Goal: Information Seeking & Learning: Compare options

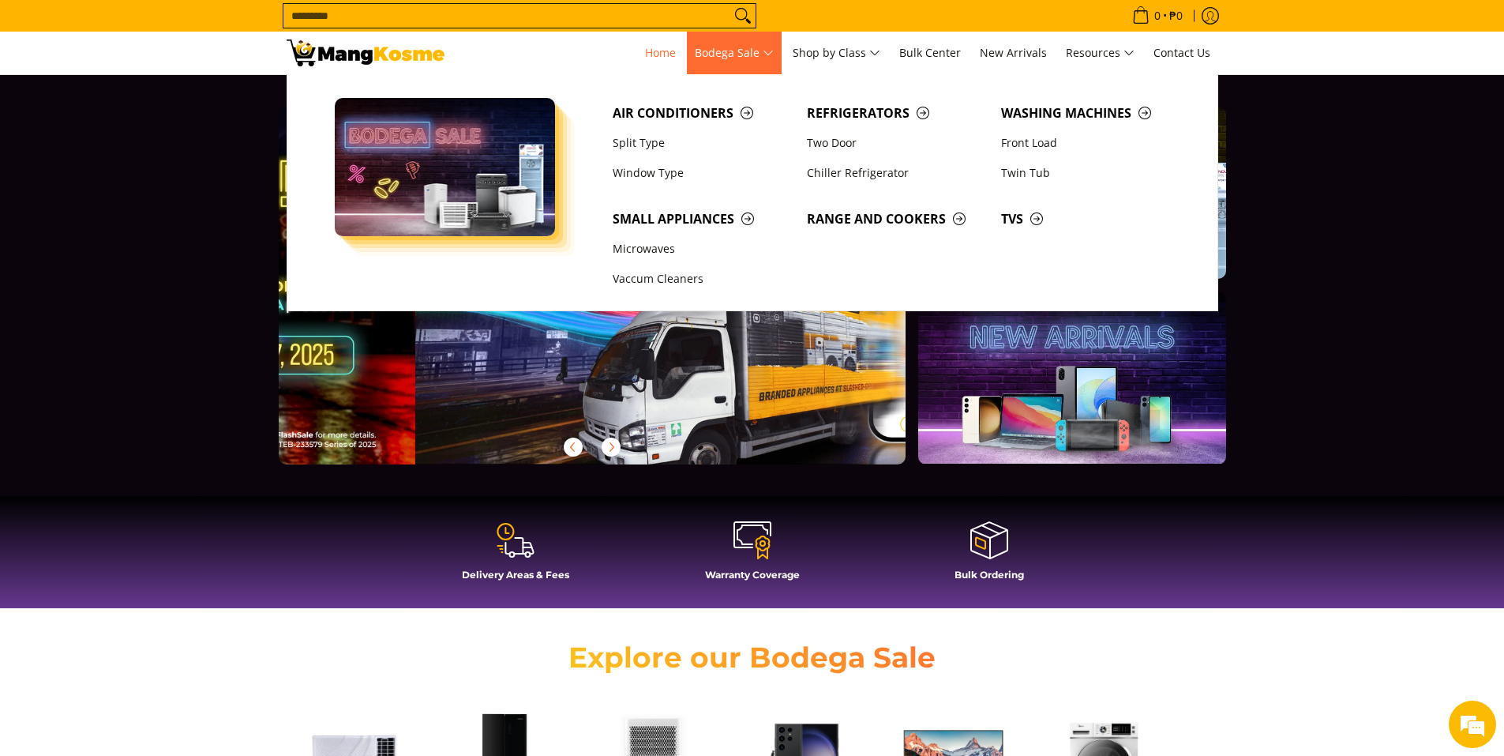
scroll to position [0, 628]
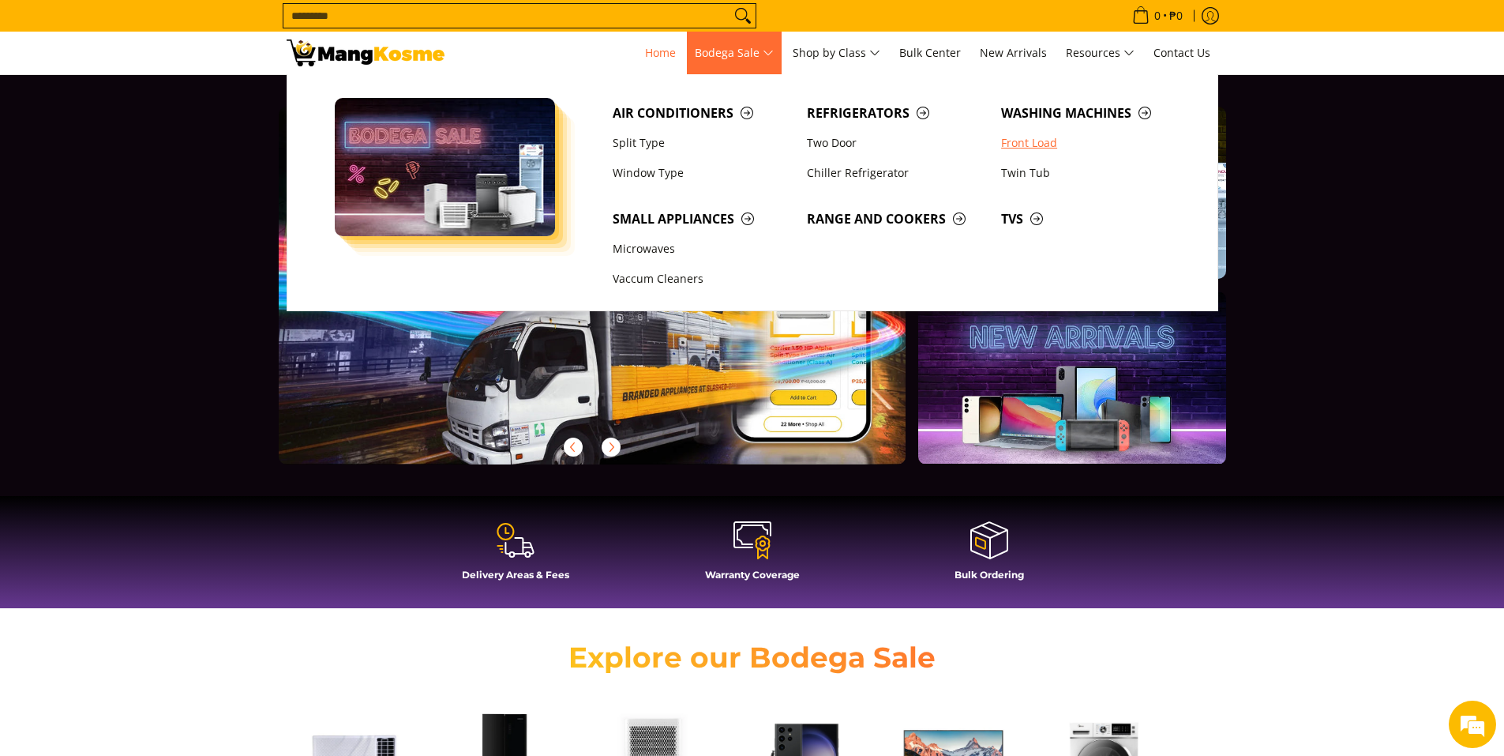
click at [1022, 141] on link "Front Load" at bounding box center [1090, 143] width 194 height 30
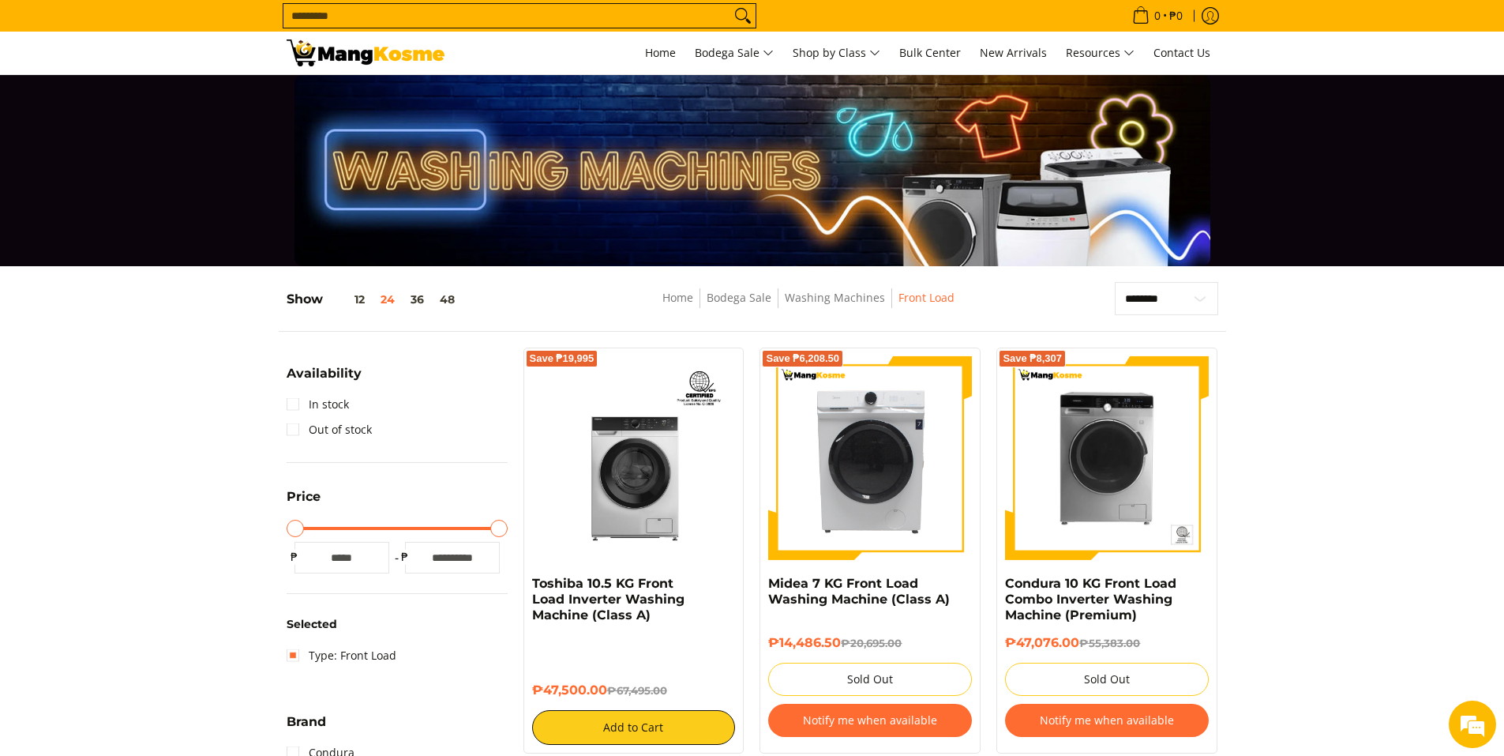
click at [471, 26] on input "Search..." at bounding box center [506, 16] width 447 height 24
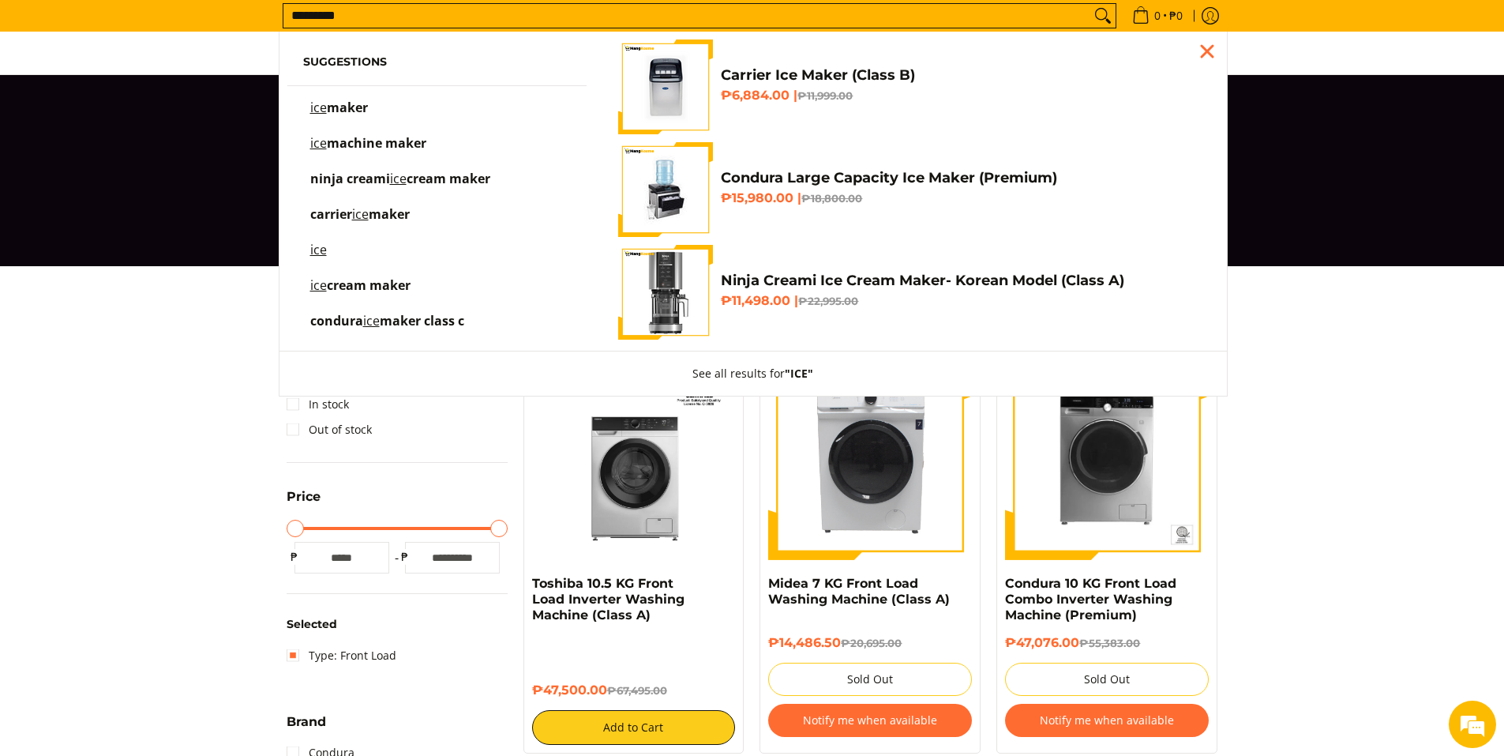
type input "*********"
click at [1090, 4] on button "Search" at bounding box center [1102, 16] width 25 height 24
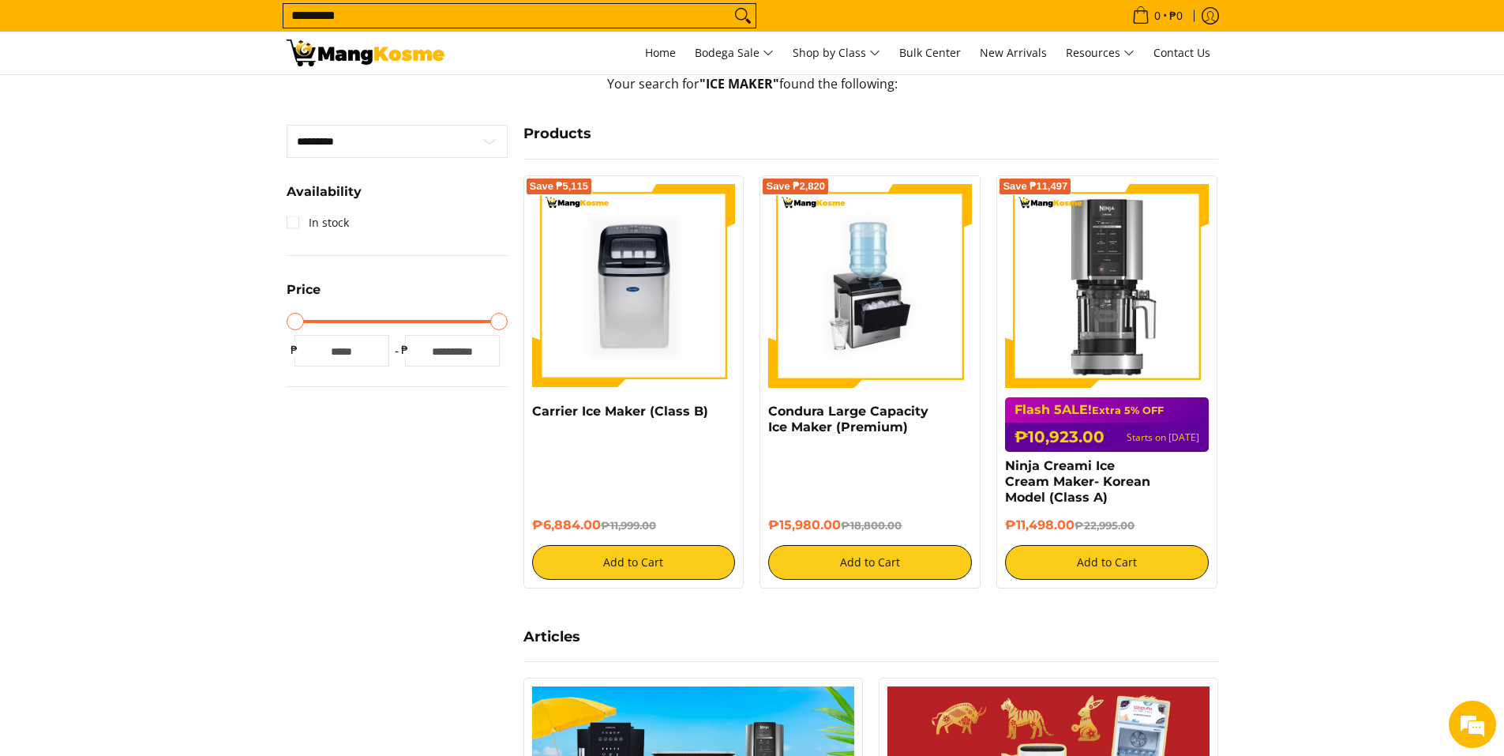
click at [267, 578] on section "Search Search... ********* Skip to Main Content Your search for "ICE MAKER" fou…" at bounding box center [752, 552] width 1504 height 1744
click at [666, 351] on img at bounding box center [634, 286] width 204 height 204
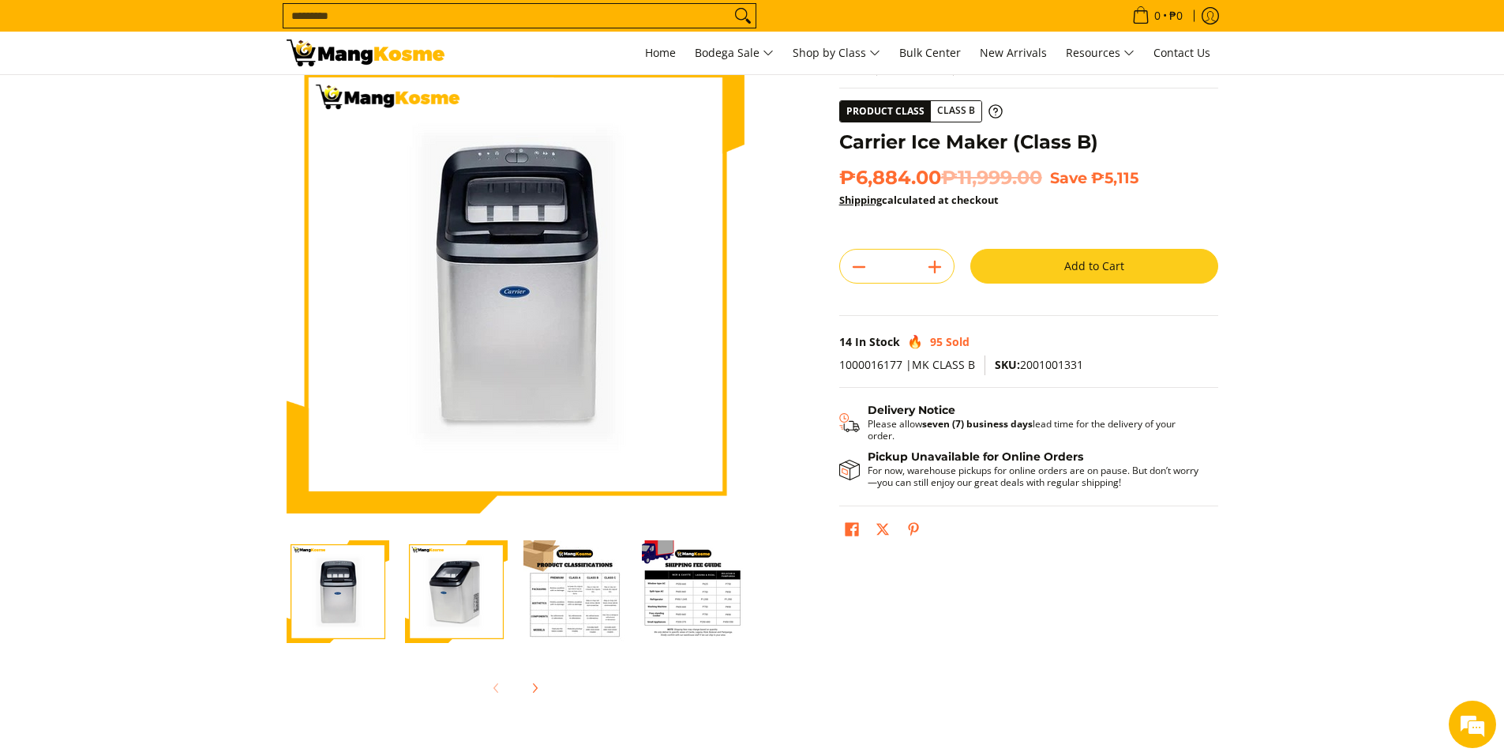
scroll to position [79, 0]
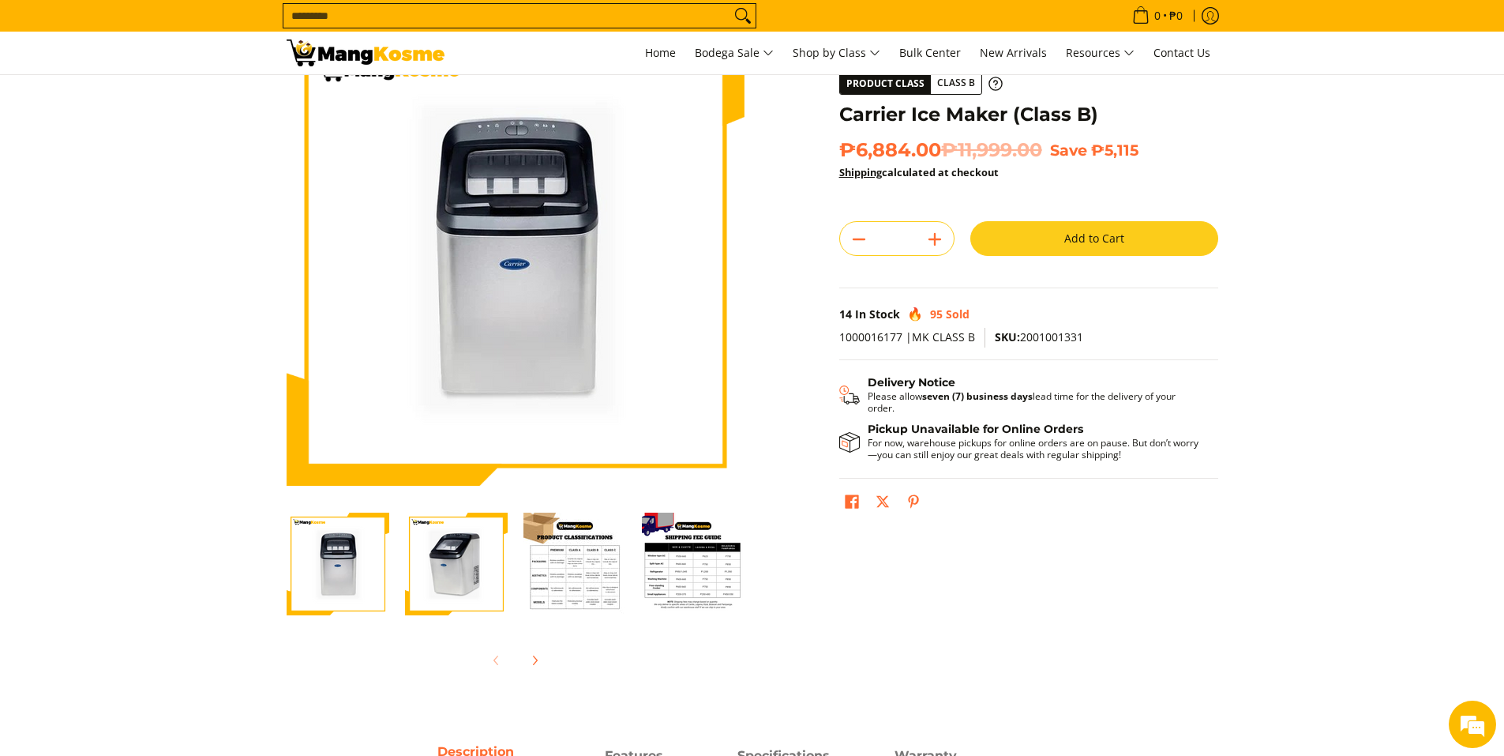
click at [565, 546] on img "Carrier Ice Maker (Class B)-3" at bounding box center [575, 563] width 103 height 103
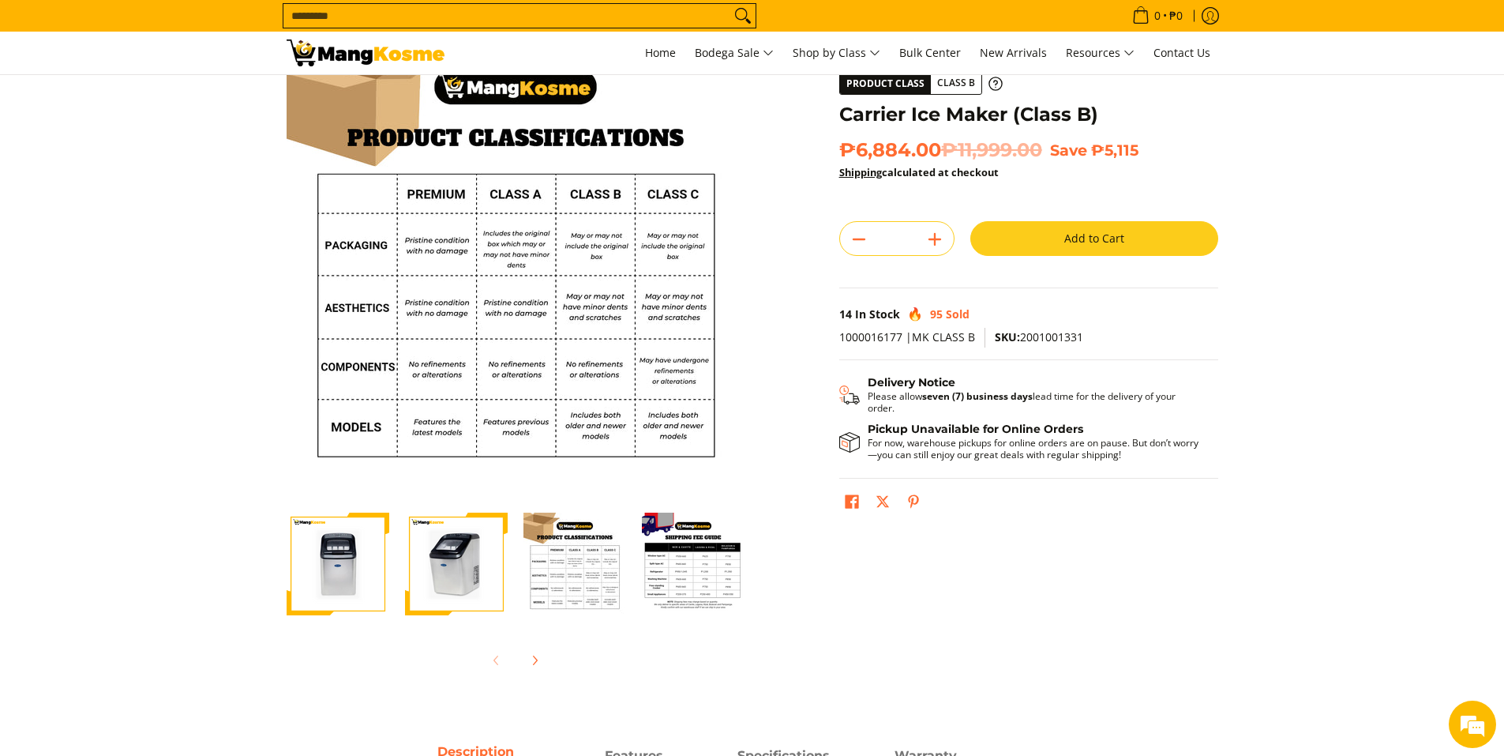
scroll to position [0, 0]
click at [654, 554] on img "Carrier Ice Maker (Class B)-4" at bounding box center [693, 563] width 103 height 103
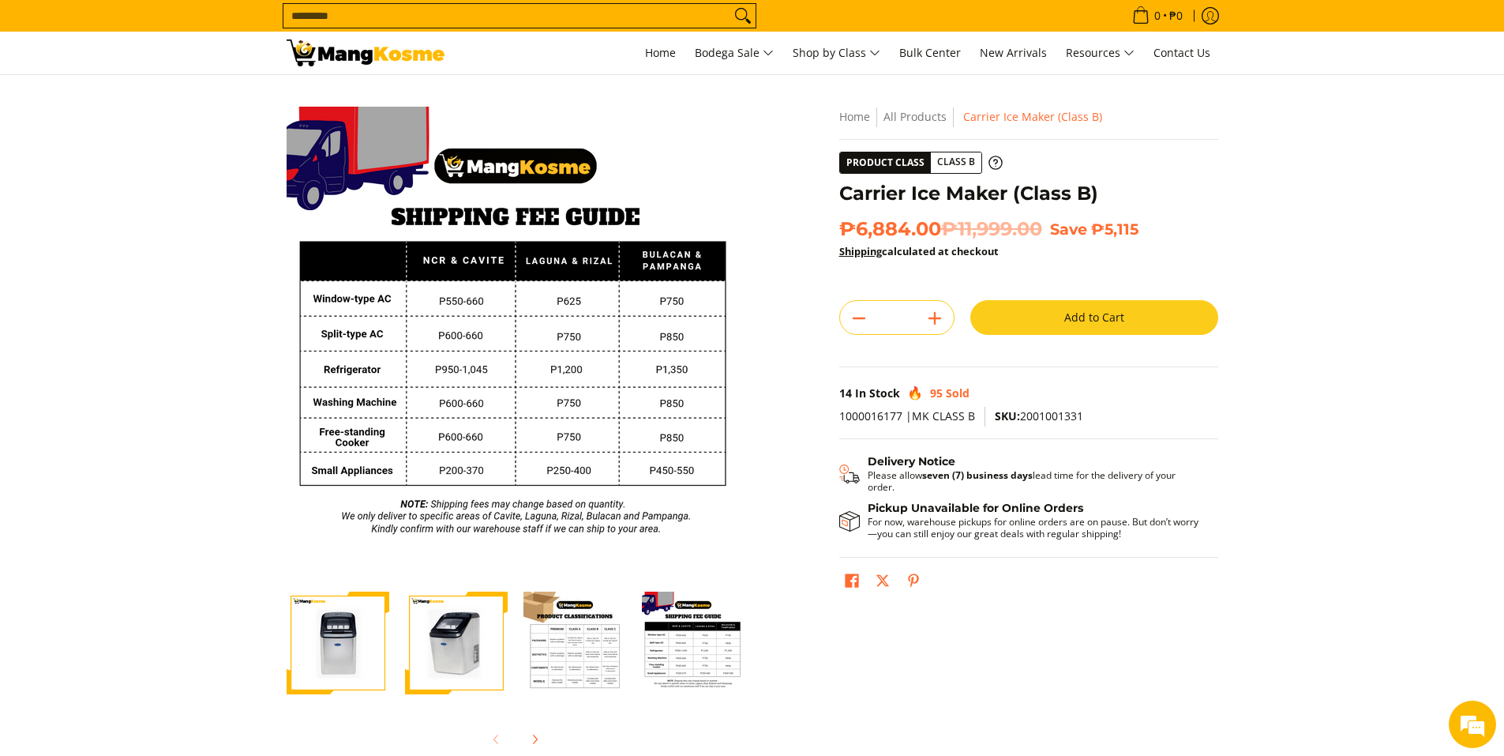
drag, startPoint x: 713, startPoint y: 661, endPoint x: 619, endPoint y: 664, distance: 94.0
click at [710, 662] on img "Carrier Ice Maker (Class B)-4" at bounding box center [693, 642] width 103 height 103
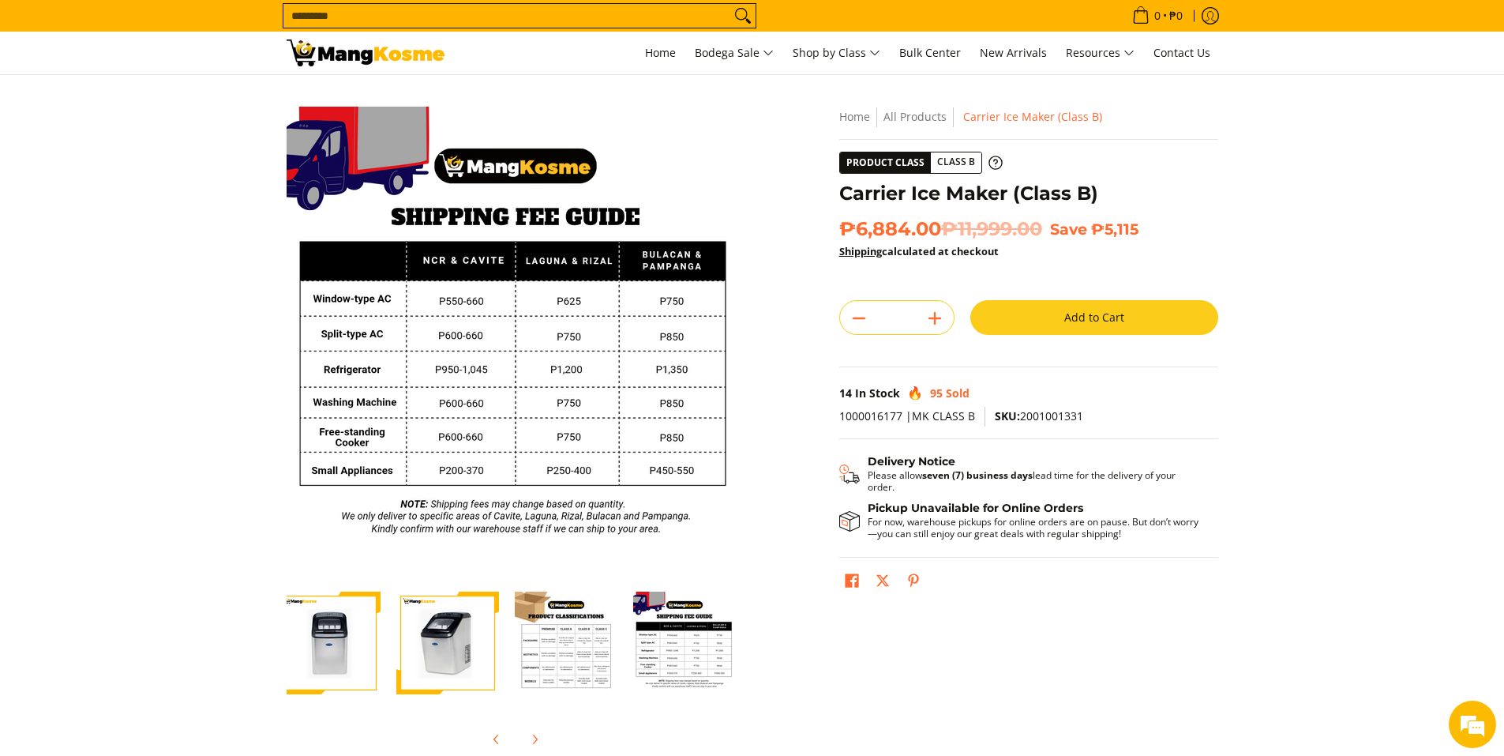
click at [546, 672] on img "Carrier Ice Maker (Class B)-3" at bounding box center [566, 642] width 103 height 103
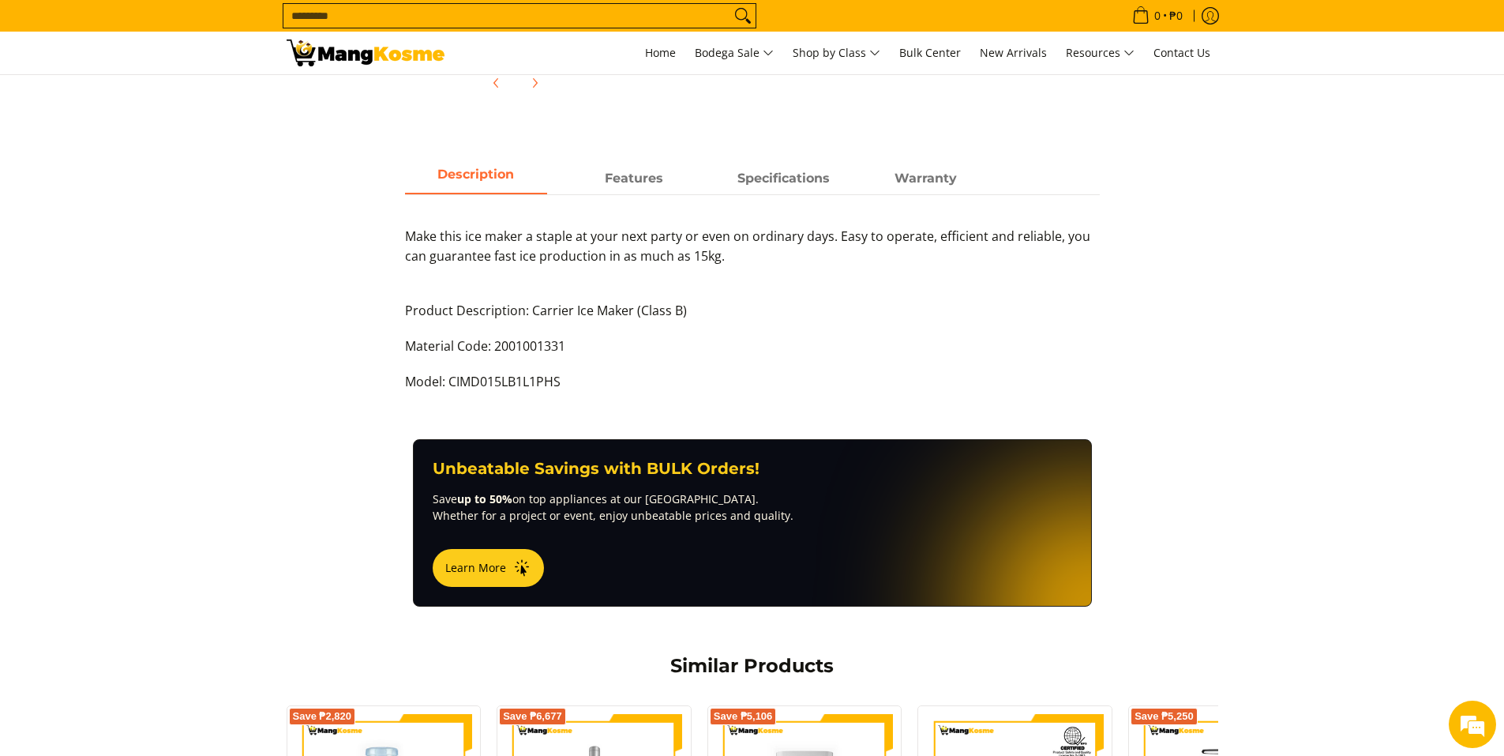
scroll to position [553, 0]
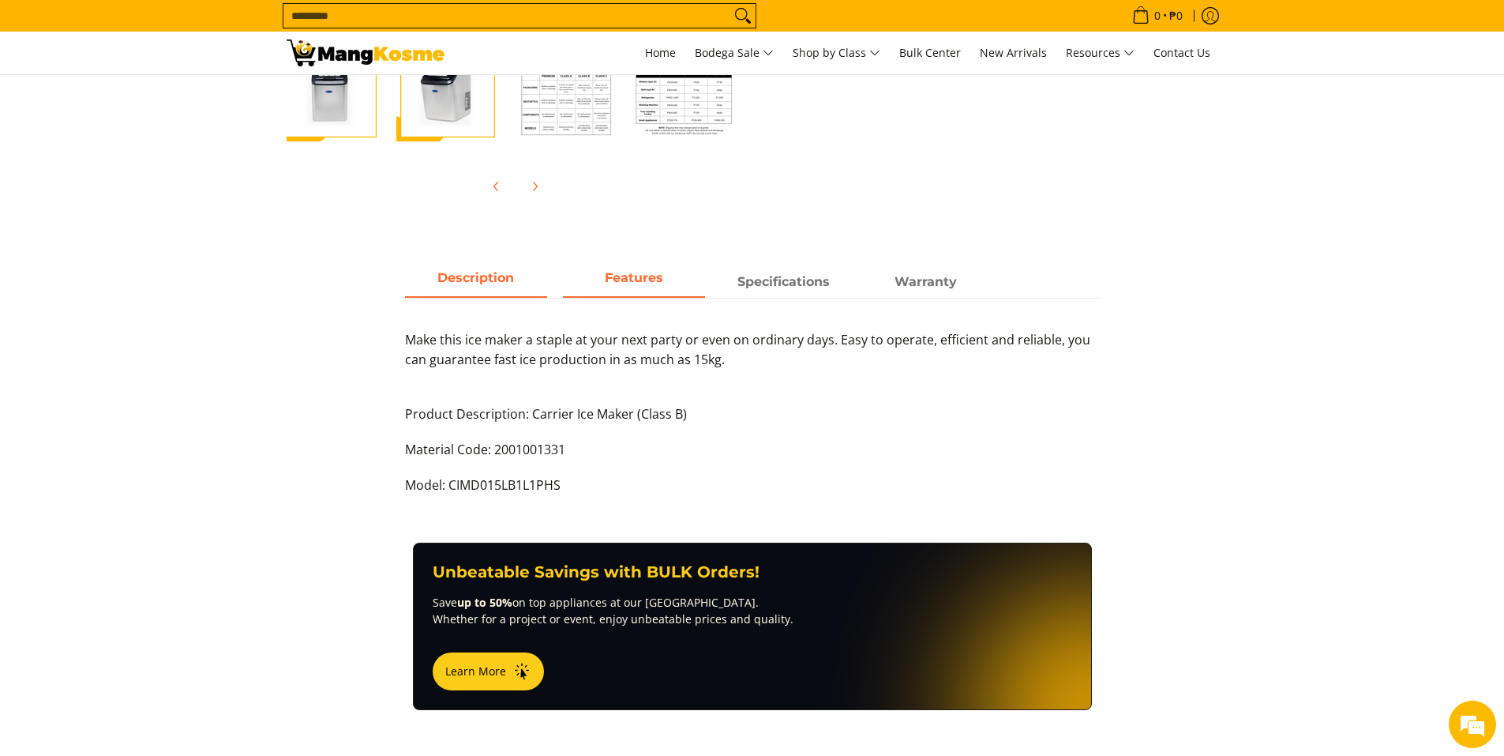
click at [663, 281] on span "Features" at bounding box center [634, 282] width 142 height 28
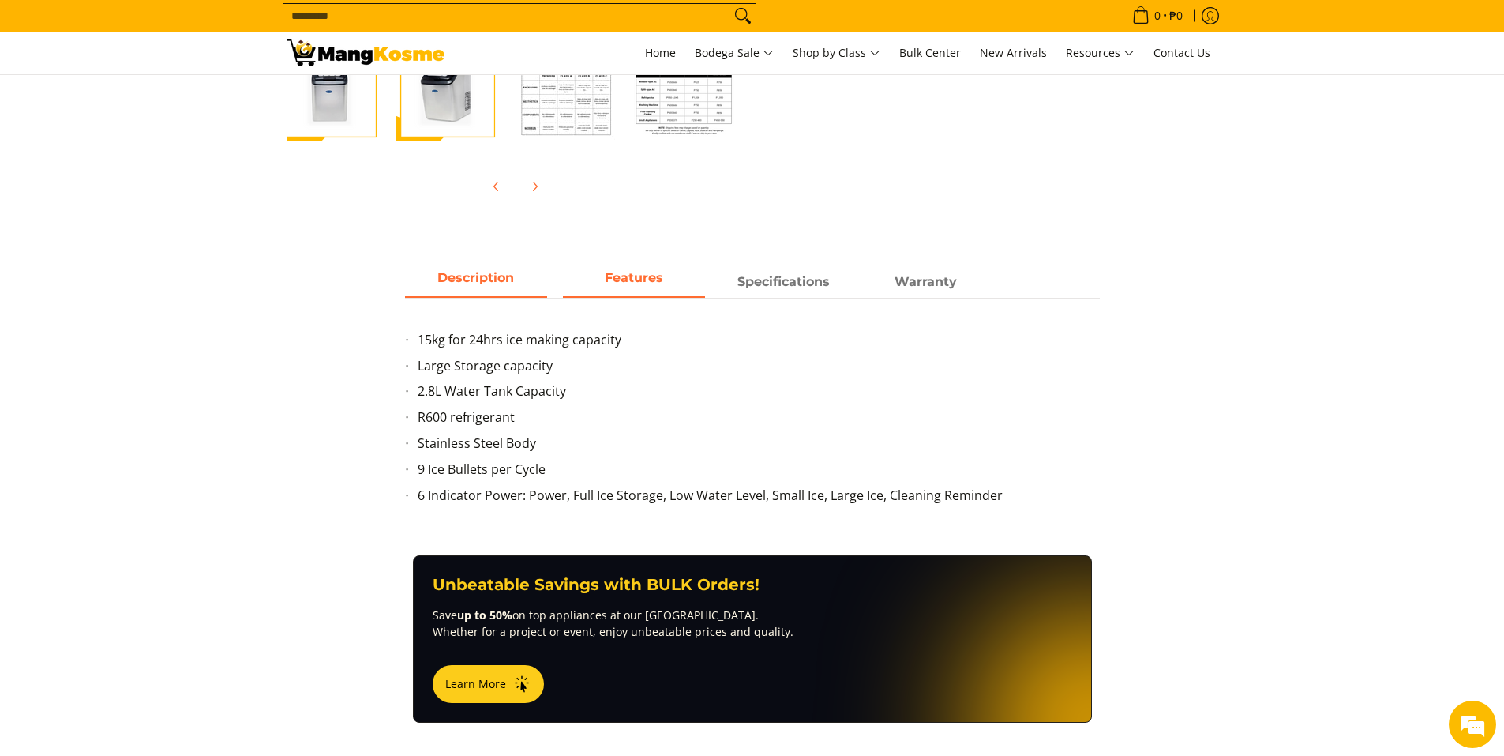
click at [455, 282] on span "Description" at bounding box center [476, 282] width 142 height 28
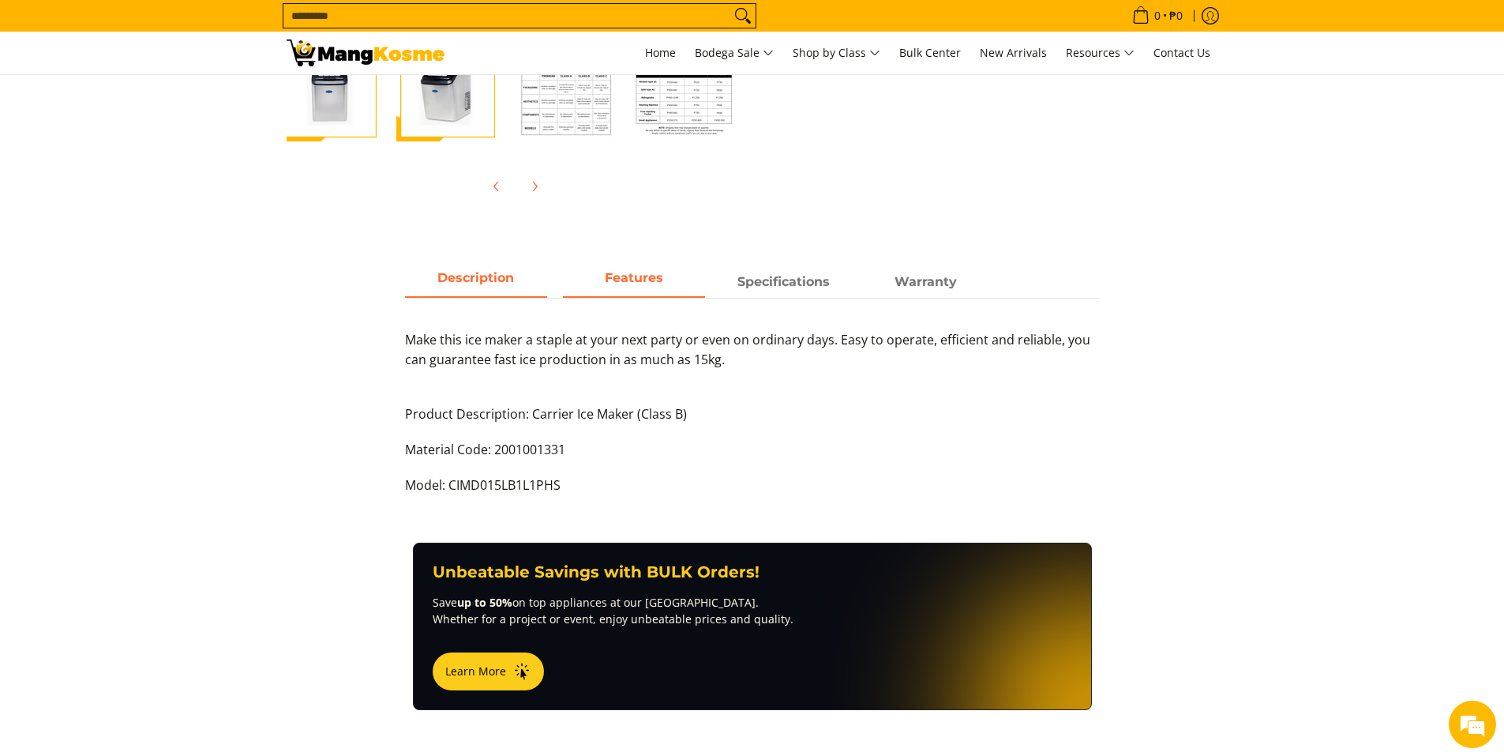
click at [614, 279] on strong "Features" at bounding box center [634, 277] width 58 height 15
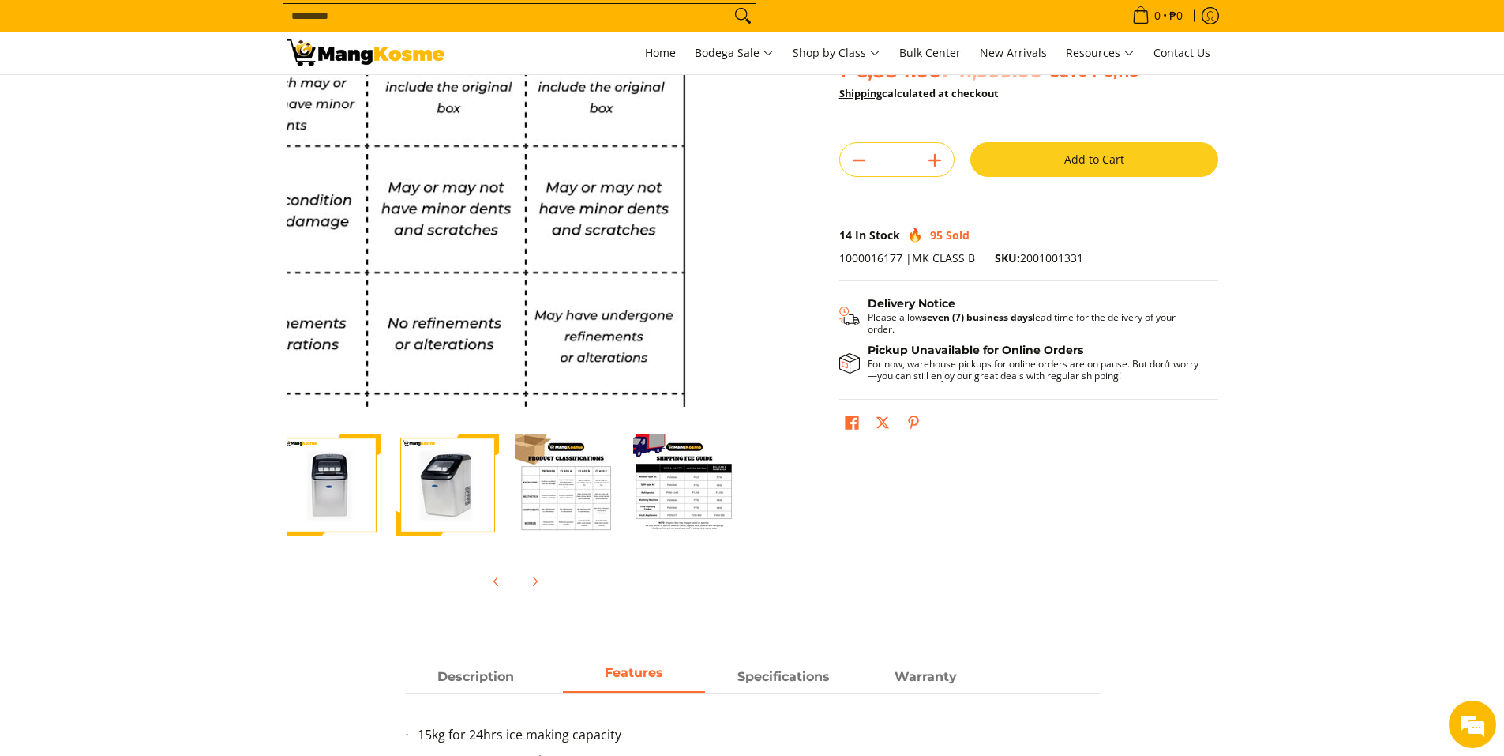
scroll to position [0, 0]
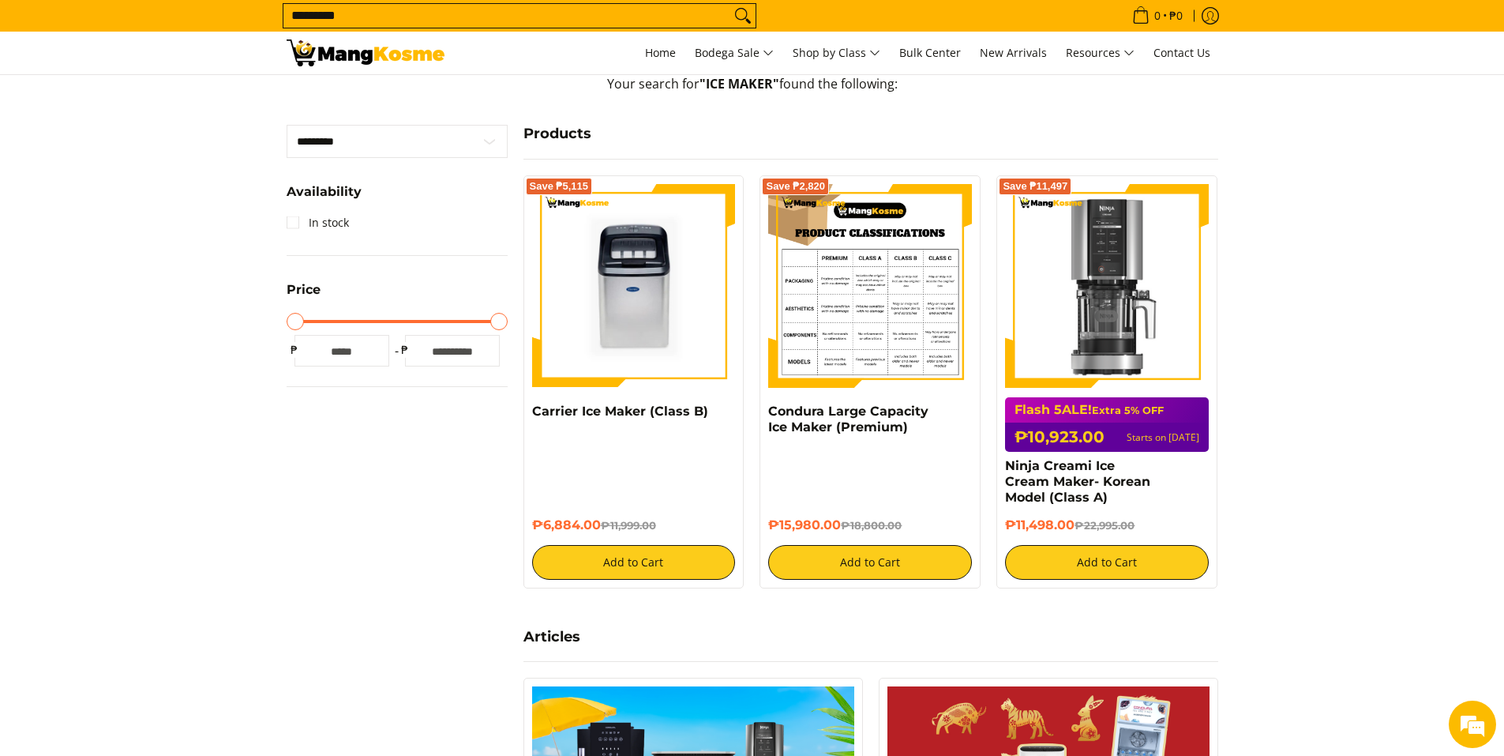
click at [845, 302] on img at bounding box center [870, 286] width 204 height 204
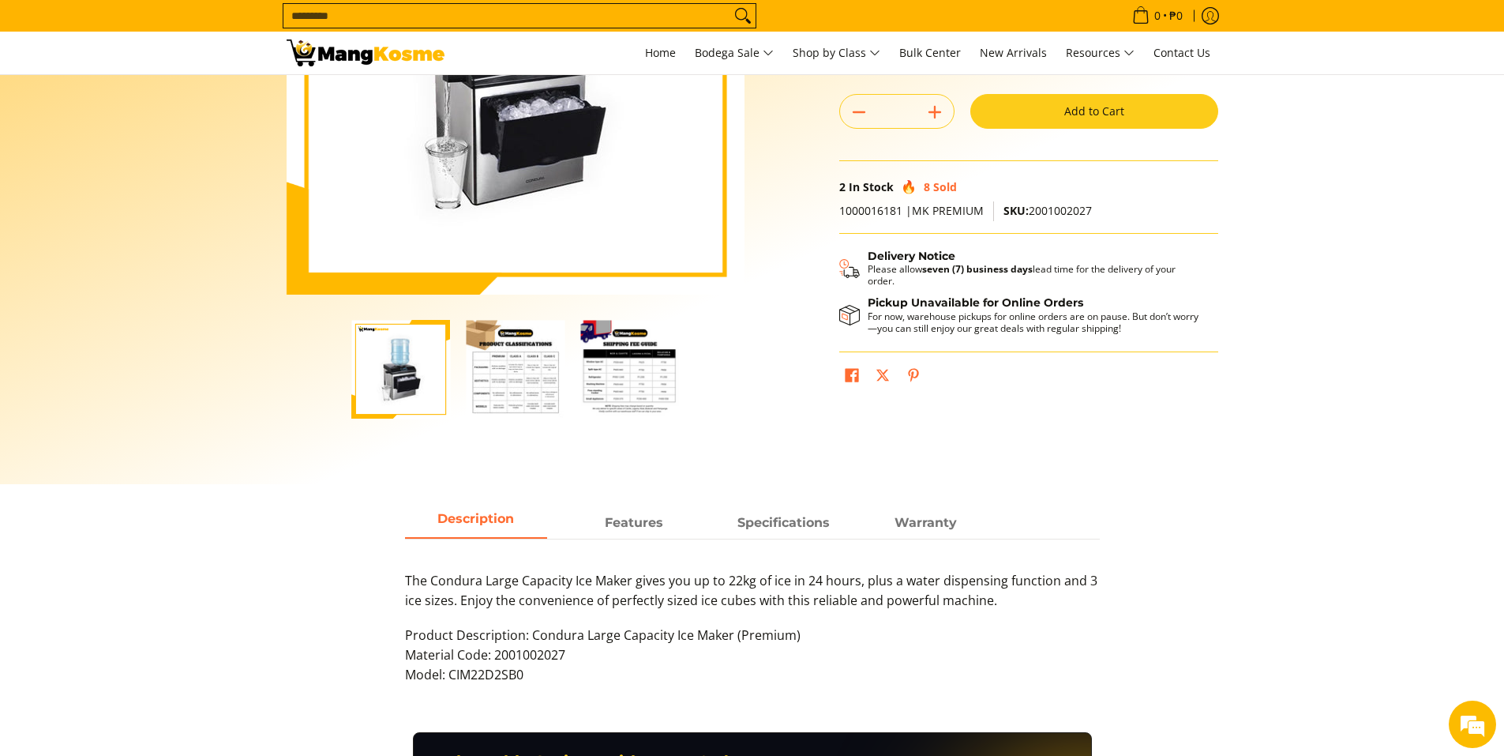
scroll to position [316, 0]
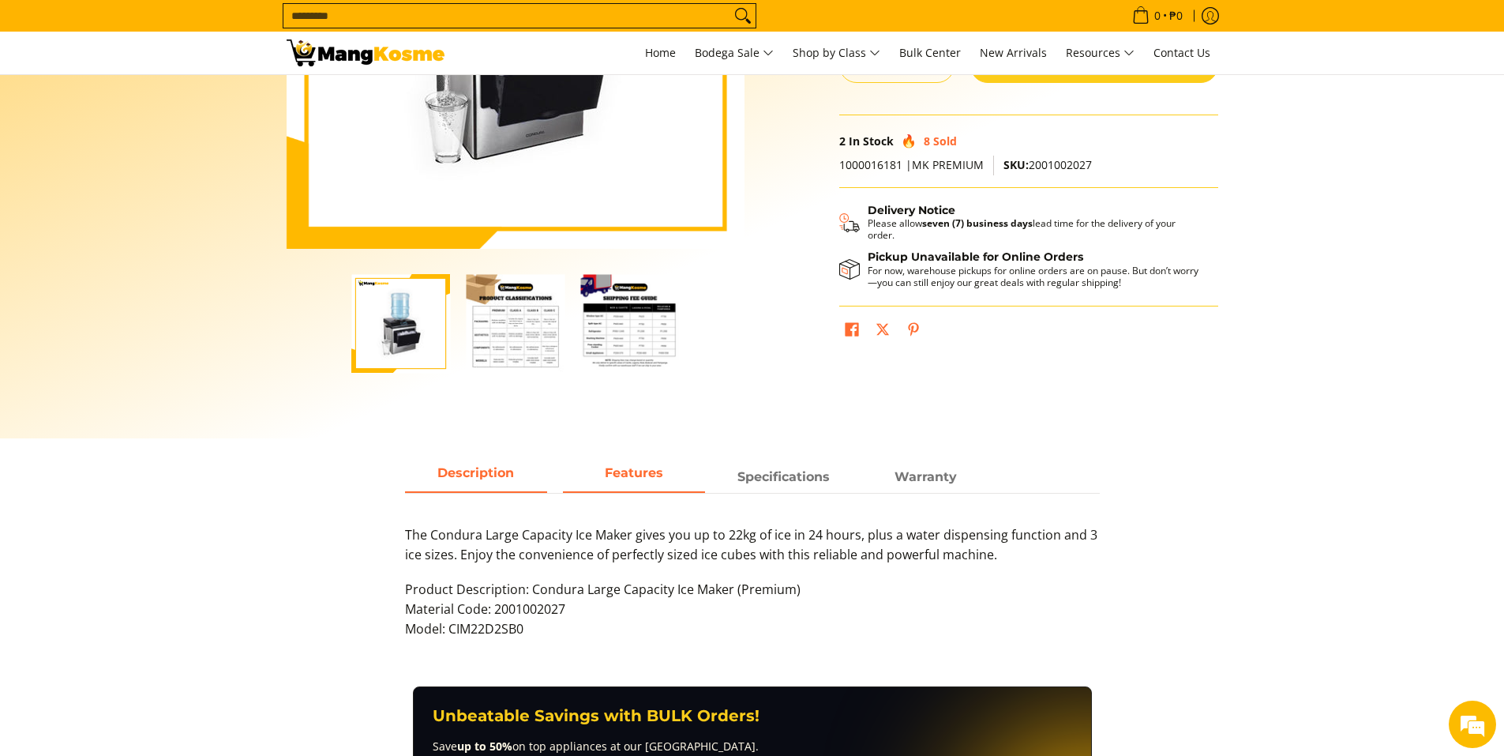
click at [621, 483] on span "Features" at bounding box center [634, 477] width 142 height 28
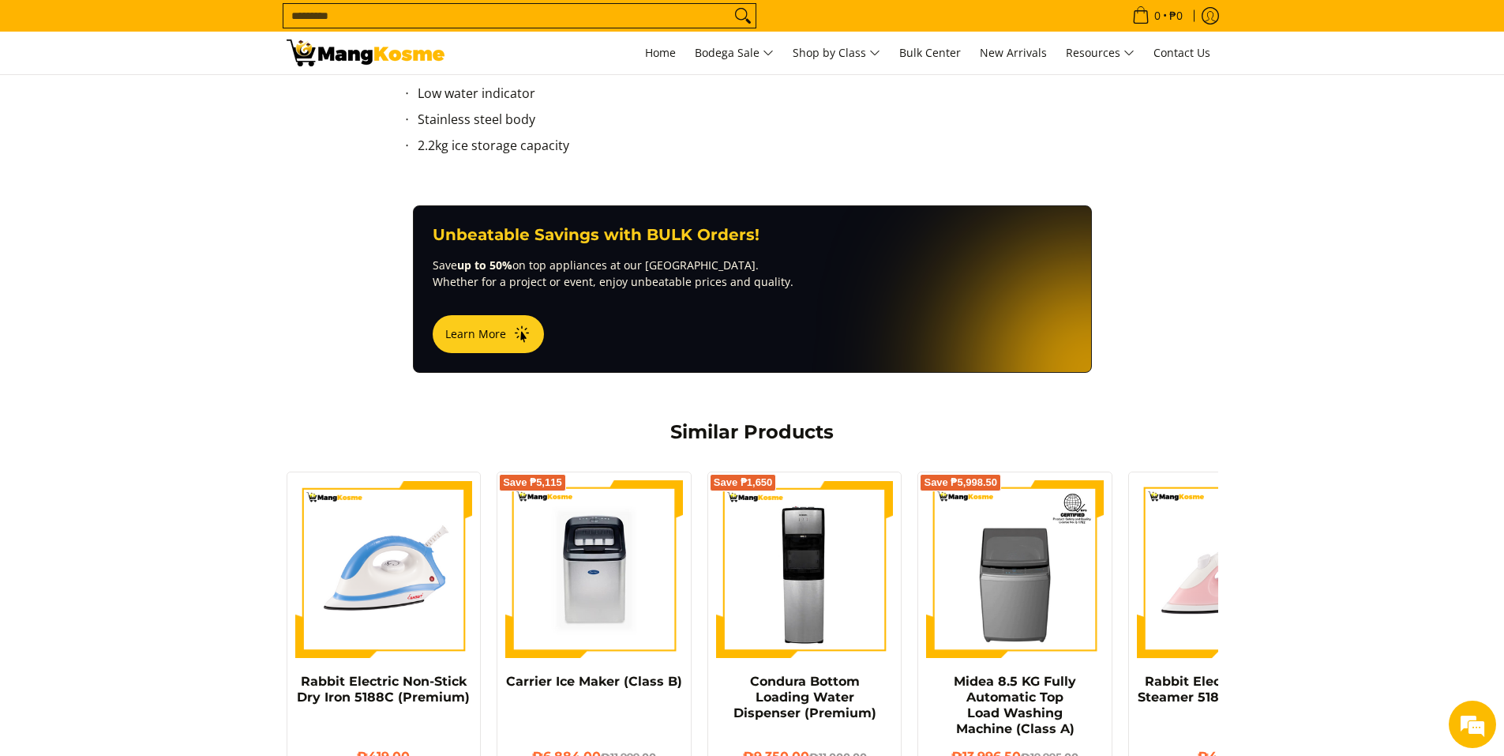
scroll to position [948, 0]
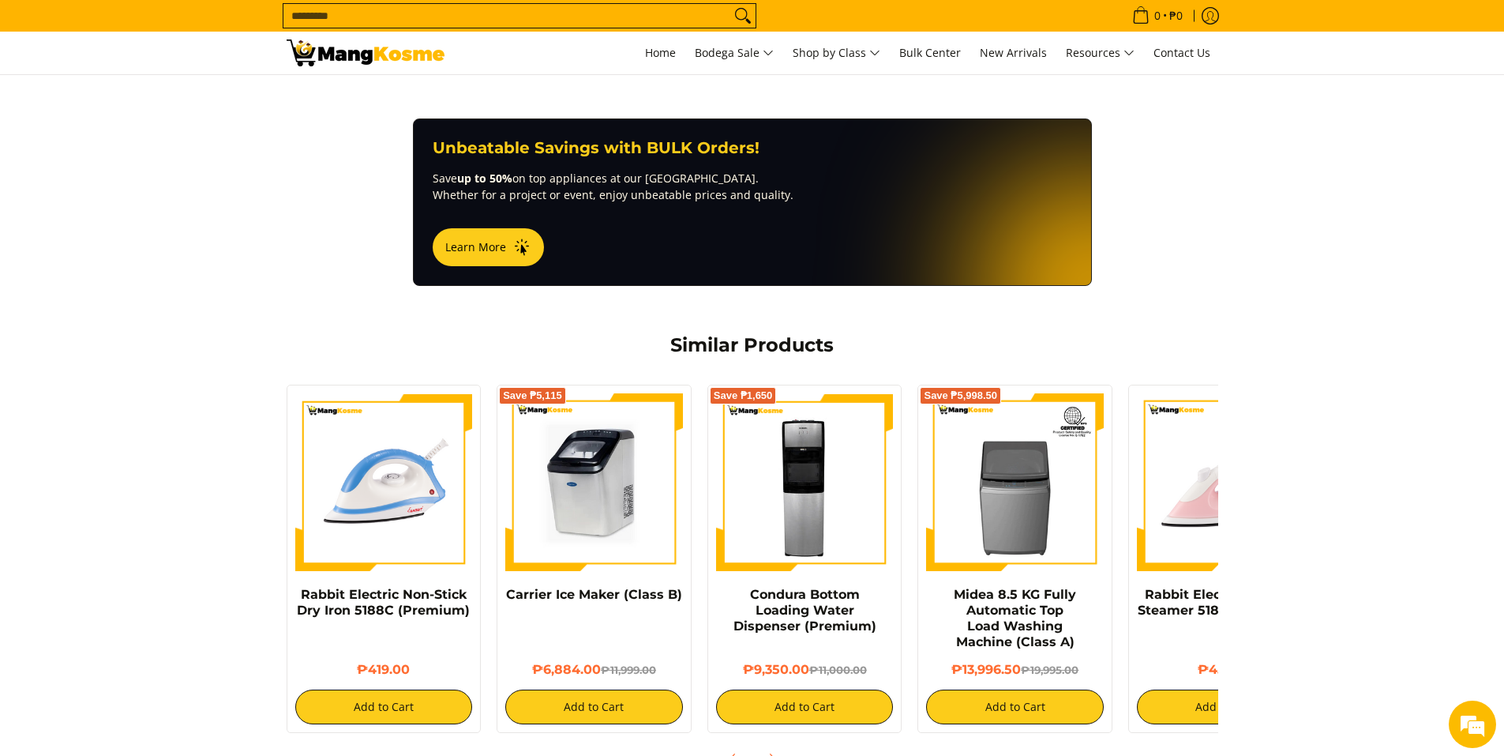
click at [580, 480] on img at bounding box center [594, 482] width 178 height 178
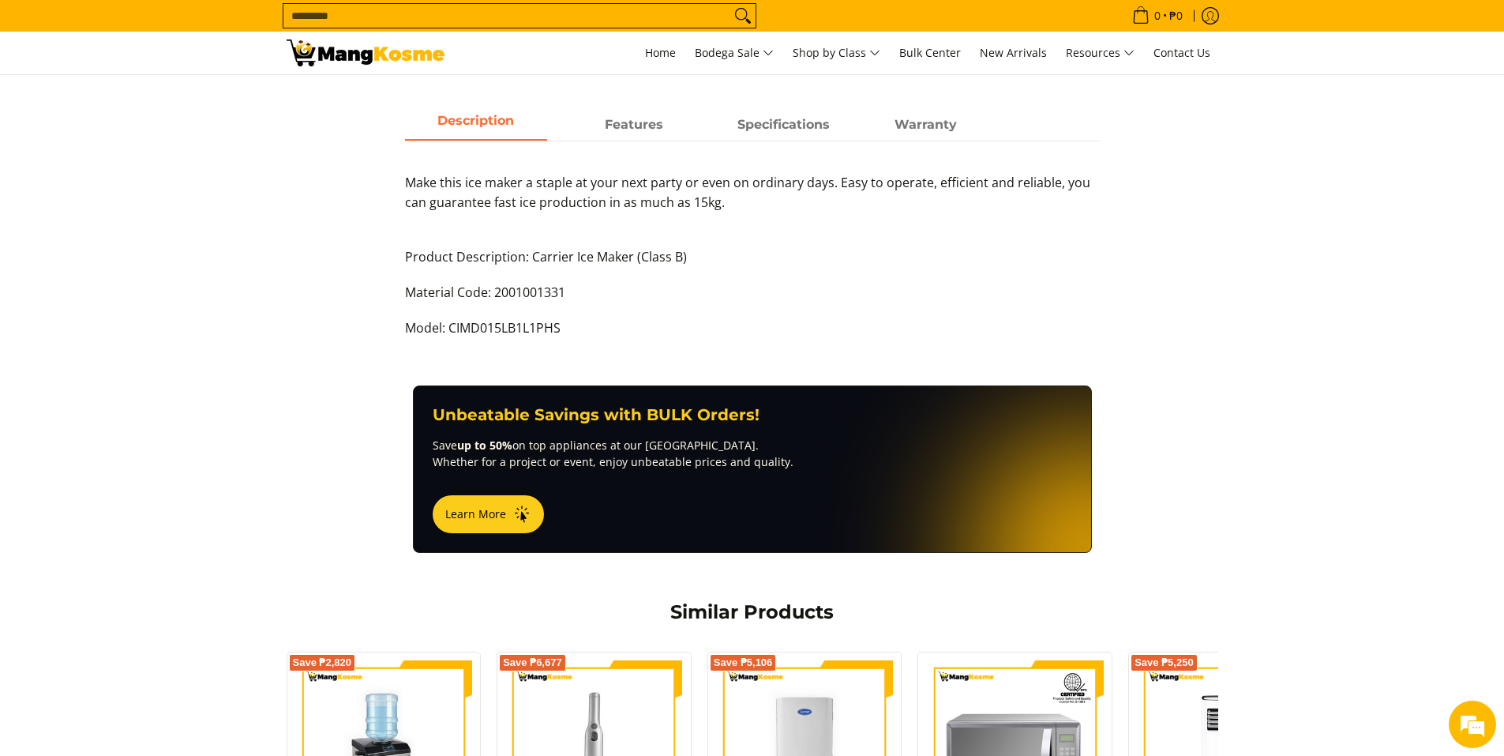
scroll to position [711, 0]
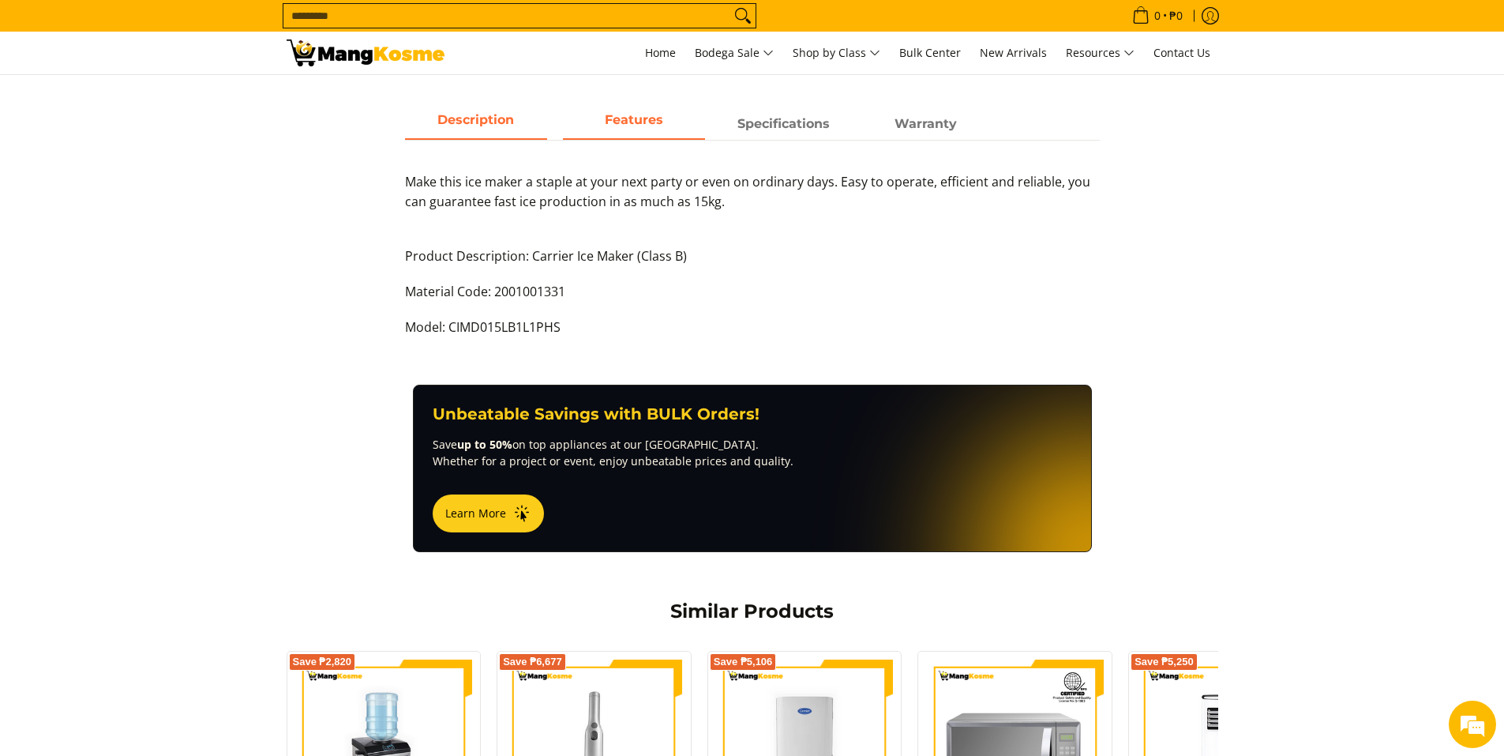
click at [668, 121] on span "Features" at bounding box center [634, 124] width 142 height 28
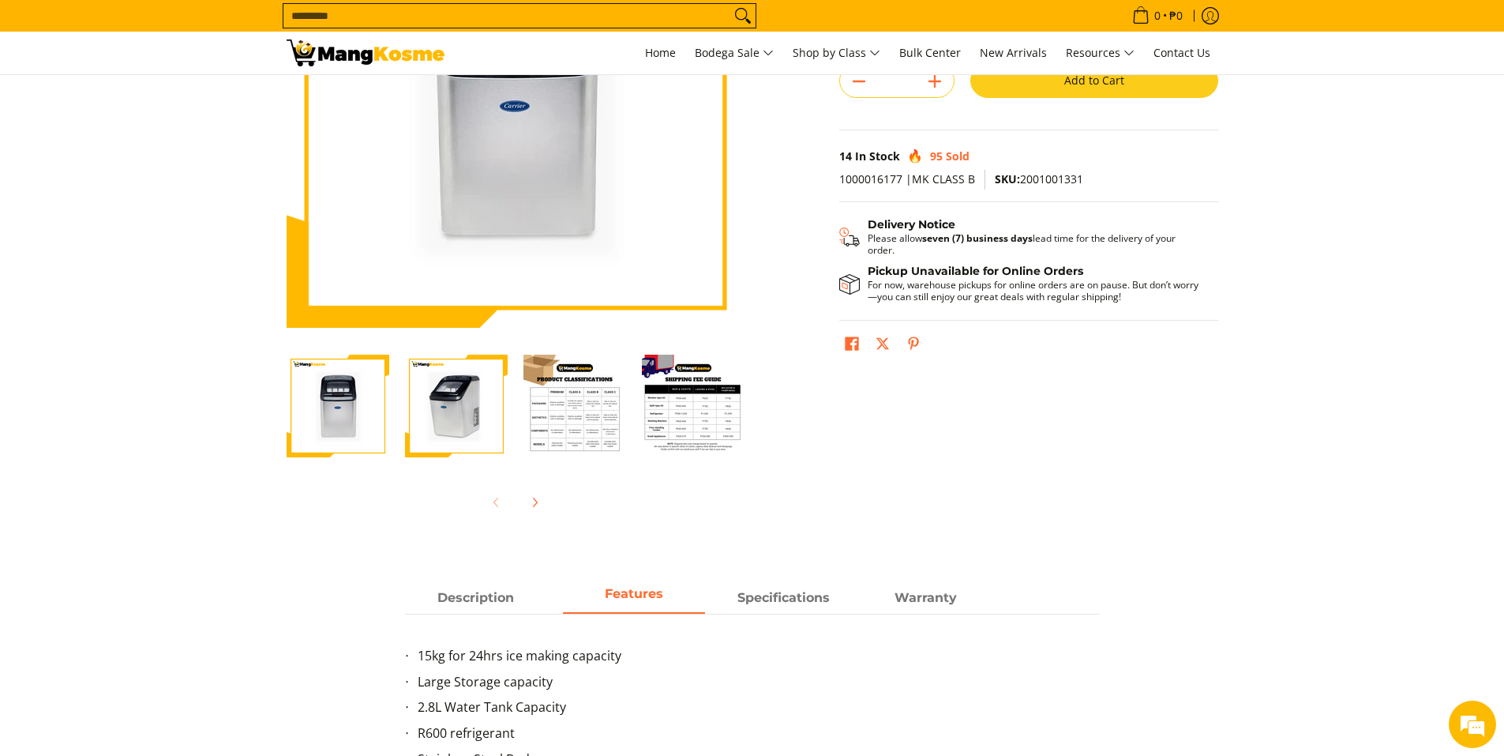
scroll to position [0, 0]
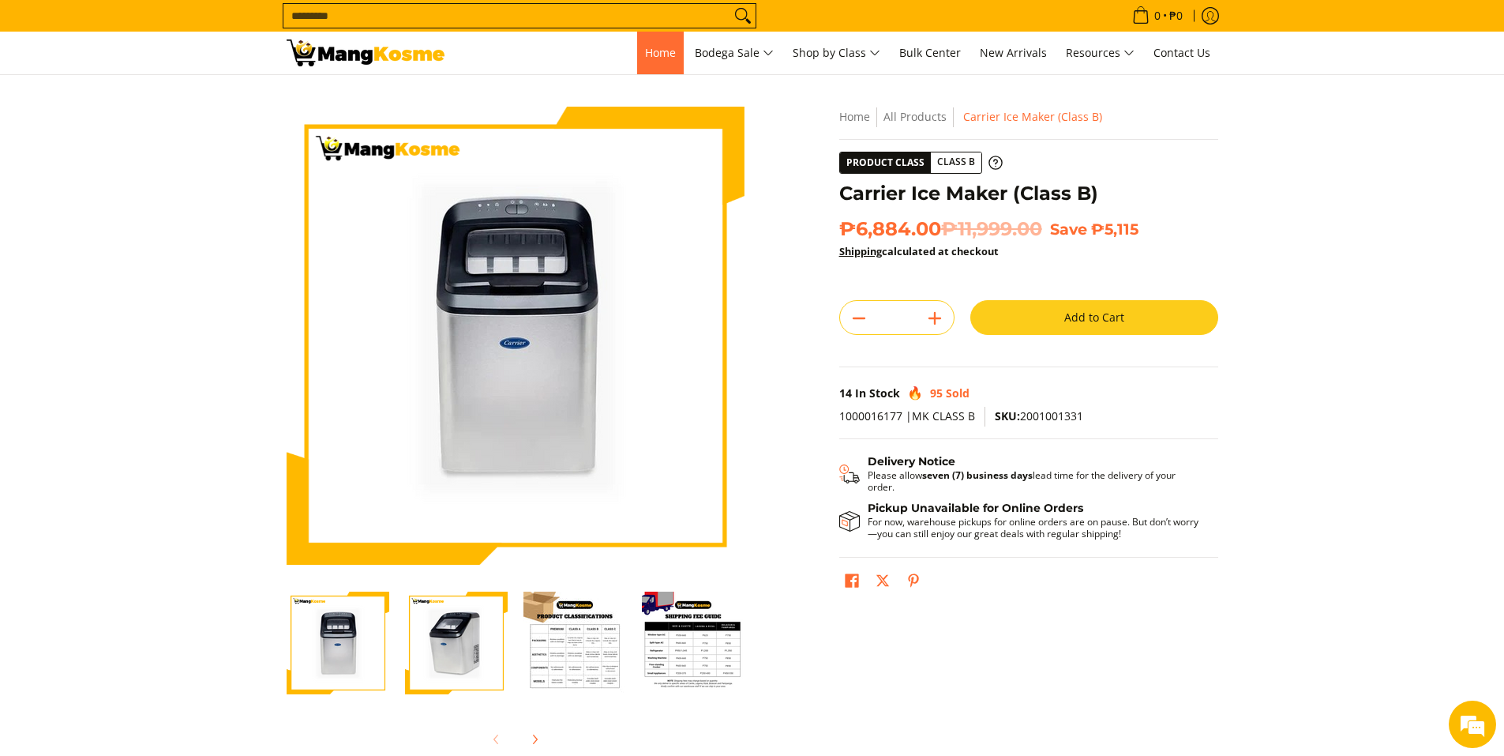
click at [662, 48] on span "Home" at bounding box center [660, 52] width 31 height 15
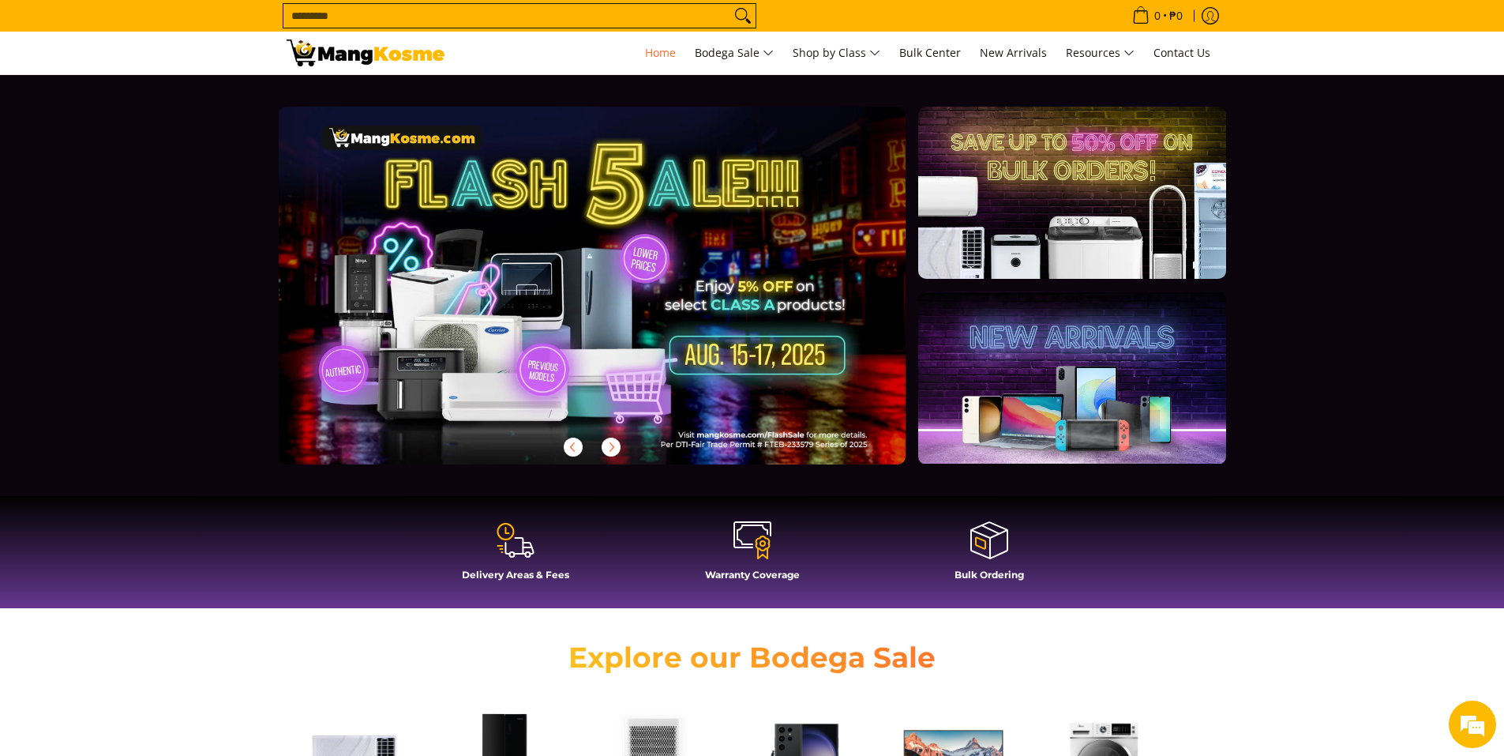
click at [1359, 139] on section at bounding box center [752, 285] width 1504 height 421
click at [630, 14] on input "Search..." at bounding box center [506, 16] width 447 height 24
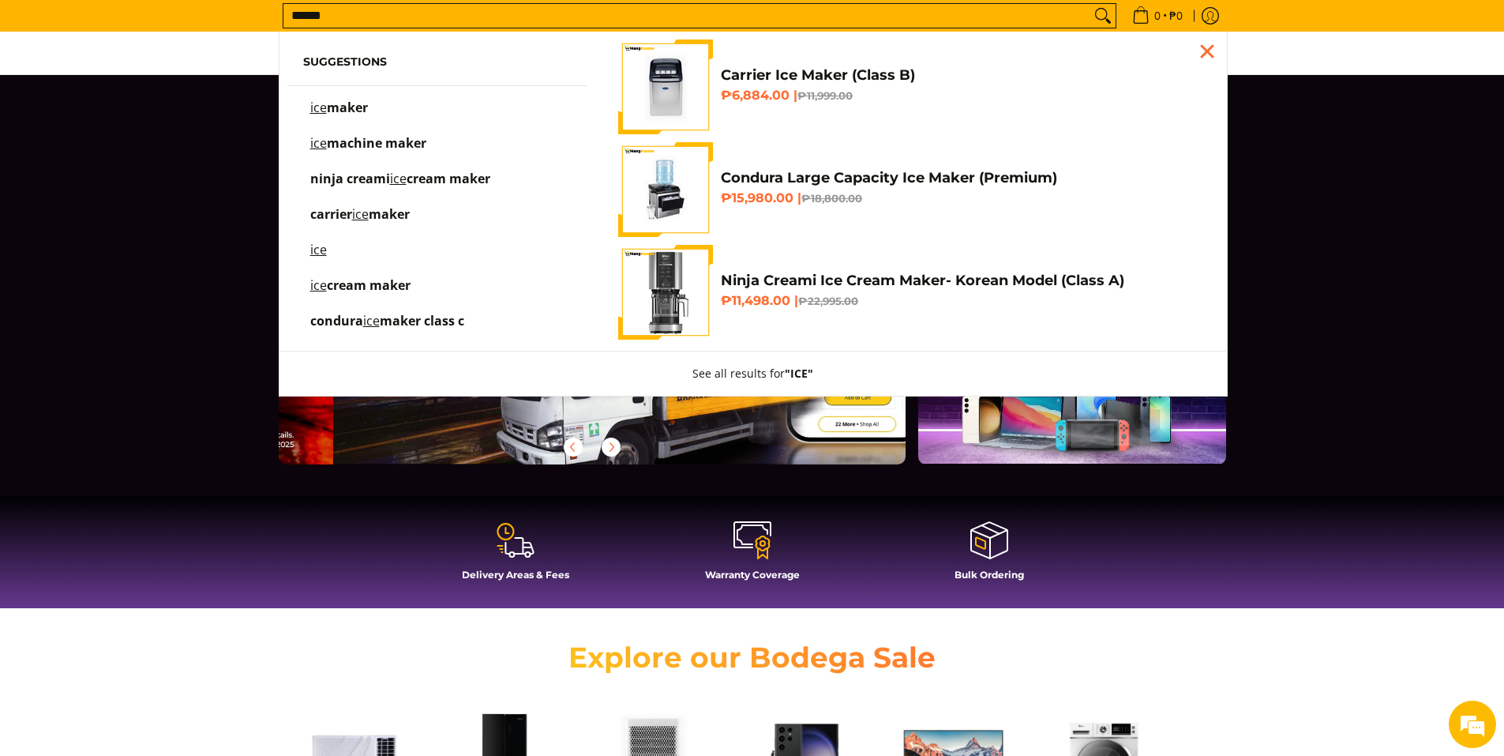
scroll to position [0, 628]
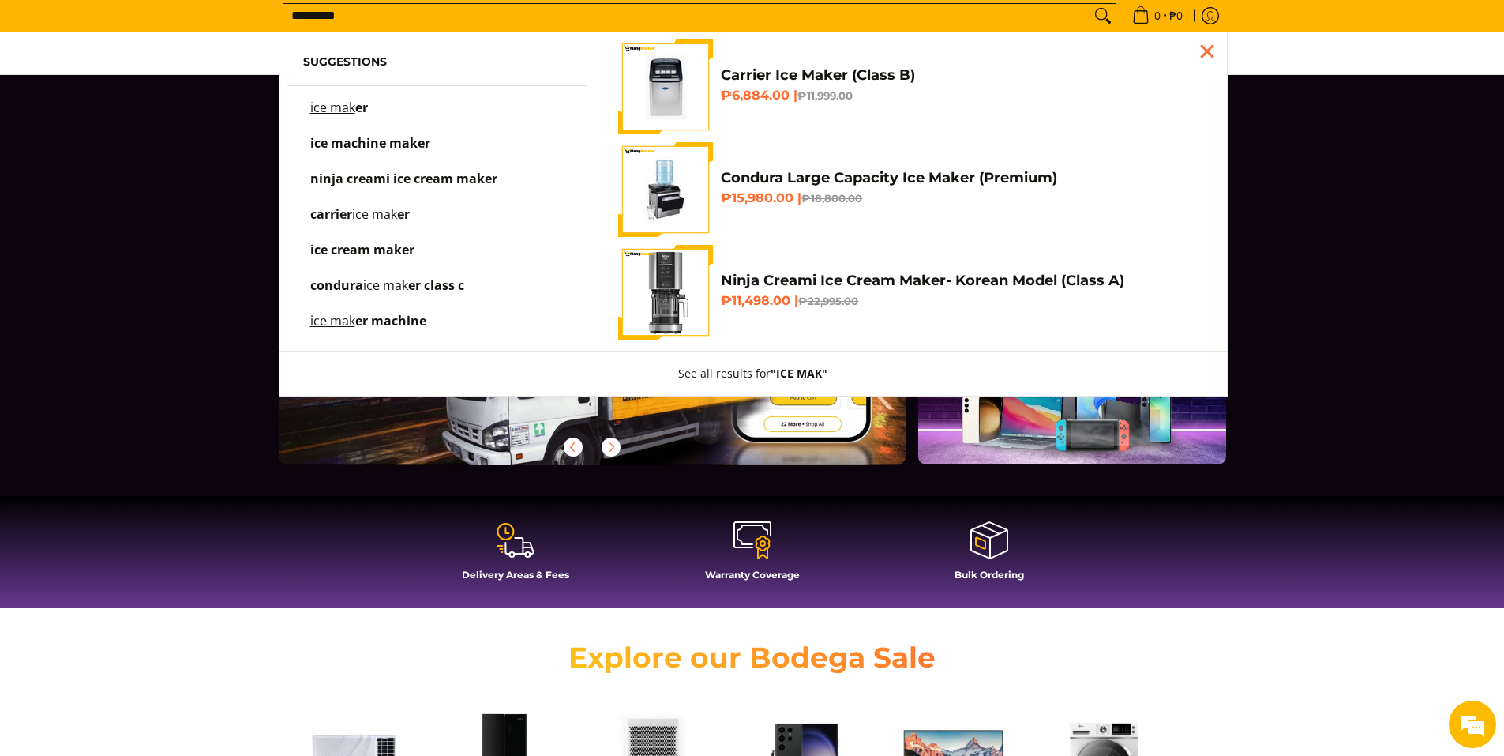
type input "*********"
click at [1090, 4] on button "Search" at bounding box center [1102, 16] width 25 height 24
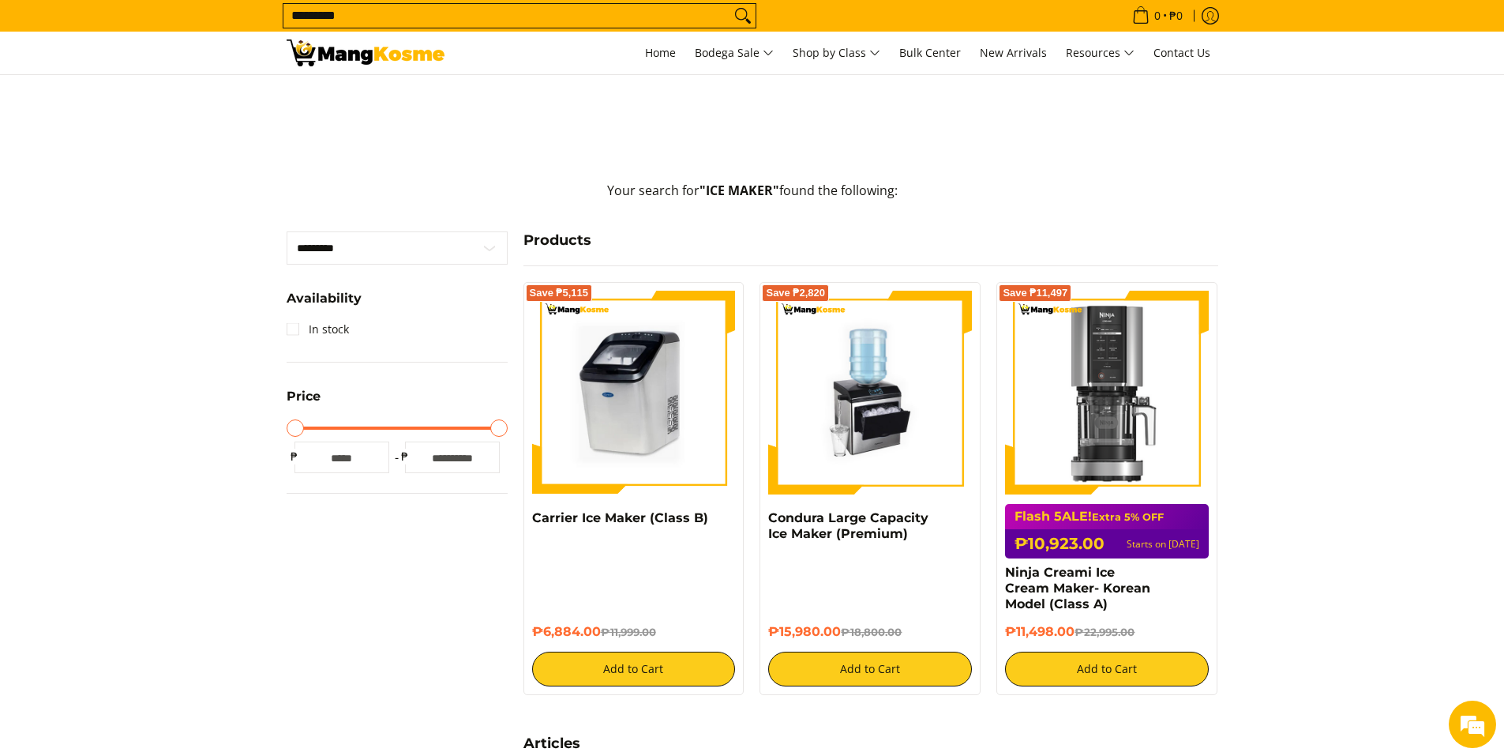
scroll to position [316, 0]
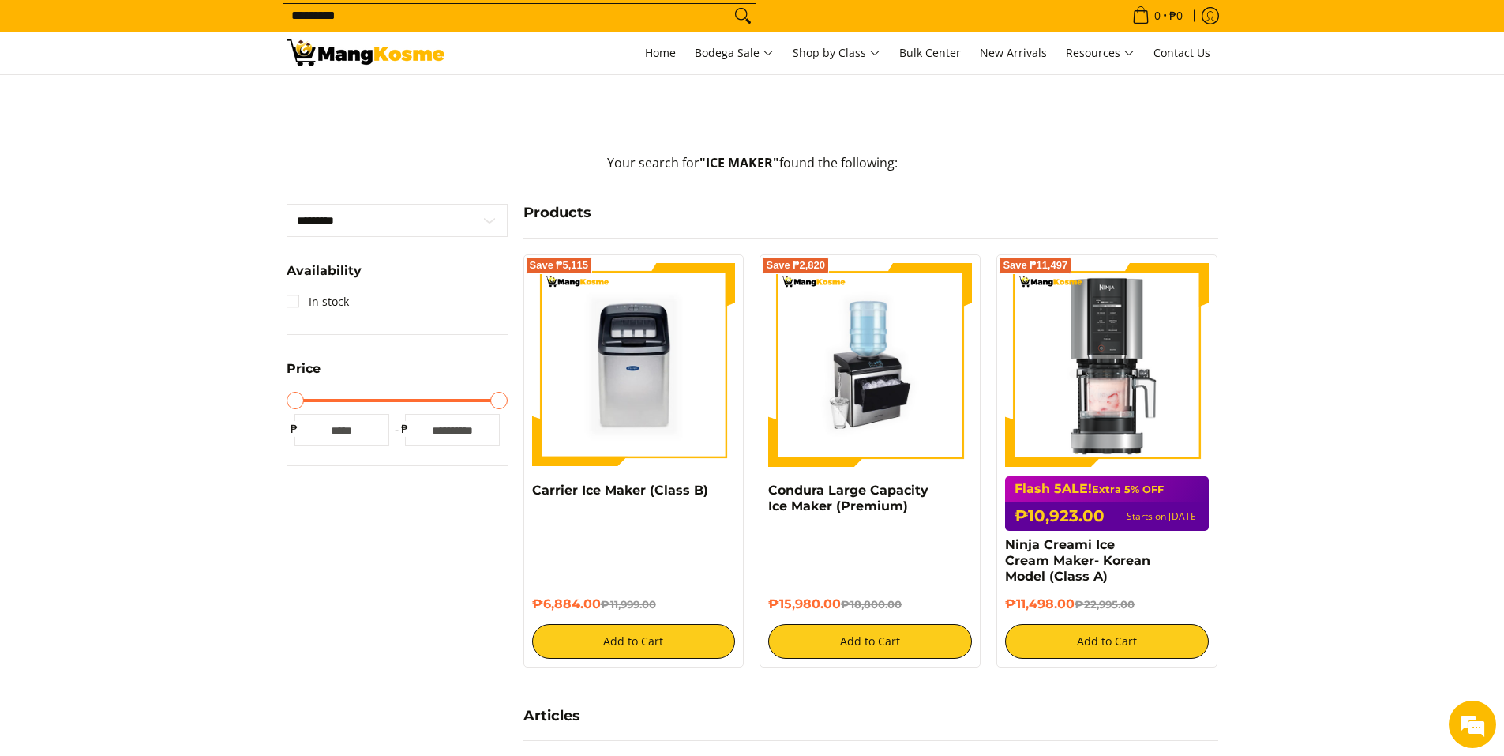
click at [1166, 429] on img at bounding box center [1107, 365] width 204 height 204
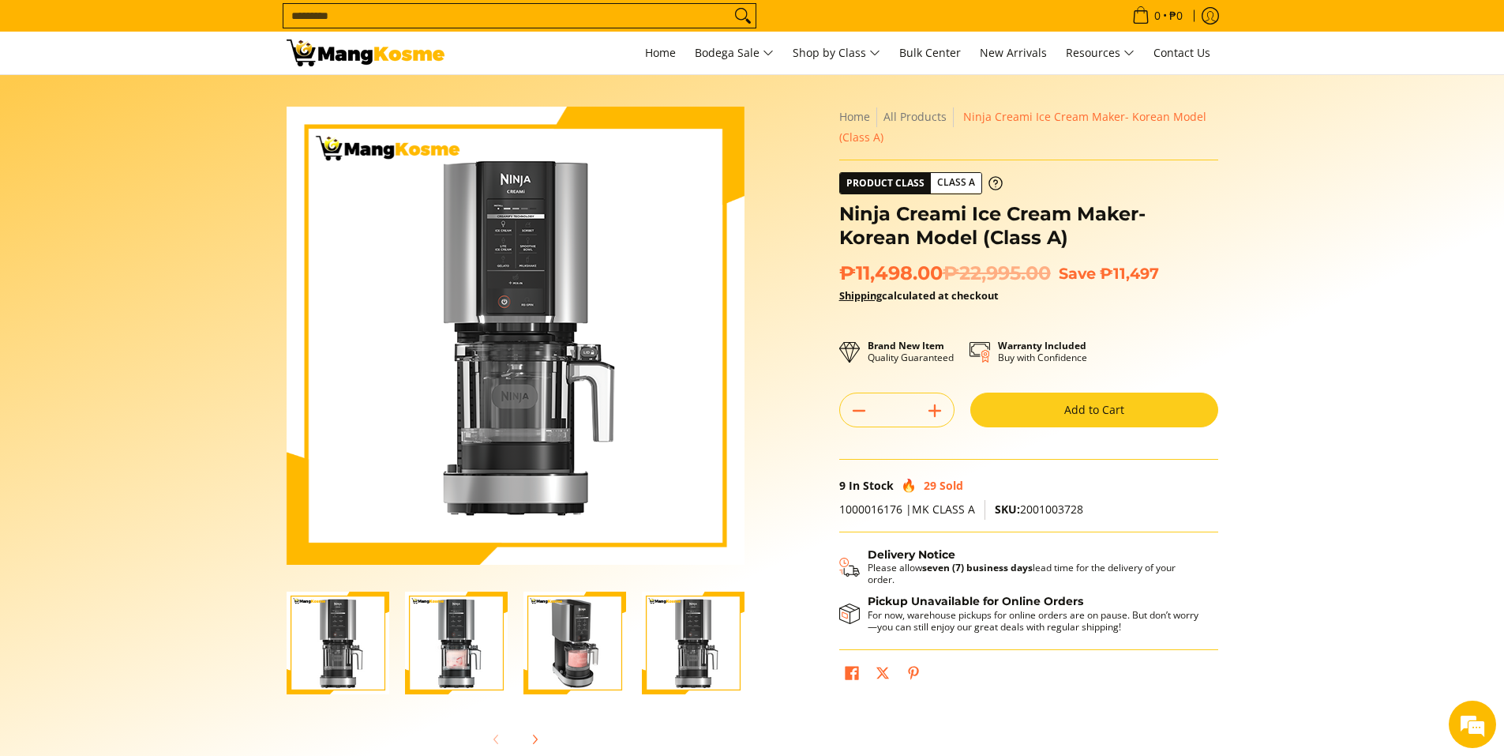
click at [372, 659] on img "ninja-creami-ice-cream-maker-gray-korean-model-full-view-mang-kosme" at bounding box center [338, 642] width 103 height 103
click at [459, 652] on img "ninja-creami-ice-cream-maker-gray-korean-model-with-sample-content-full-view-ma…" at bounding box center [456, 642] width 103 height 103
click at [575, 661] on img "ninja-creami-ice-cream-maker-gray-korean-model-with-sample-content-right-side-v…" at bounding box center [575, 642] width 103 height 103
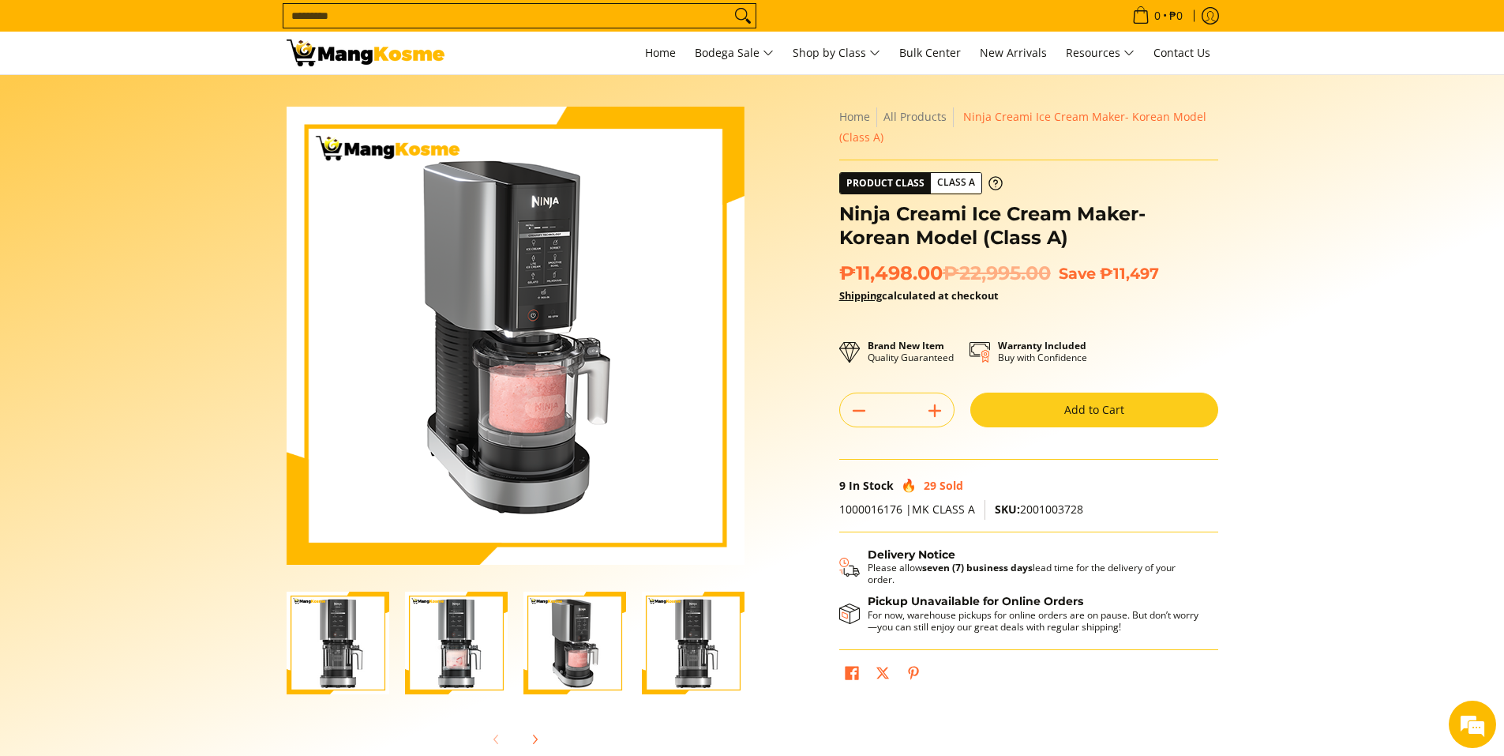
click at [660, 644] on img "Ninja Creami Ice Cream Maker- Korean Model (Class A)-4" at bounding box center [693, 642] width 103 height 103
